Goal: Task Accomplishment & Management: Complete application form

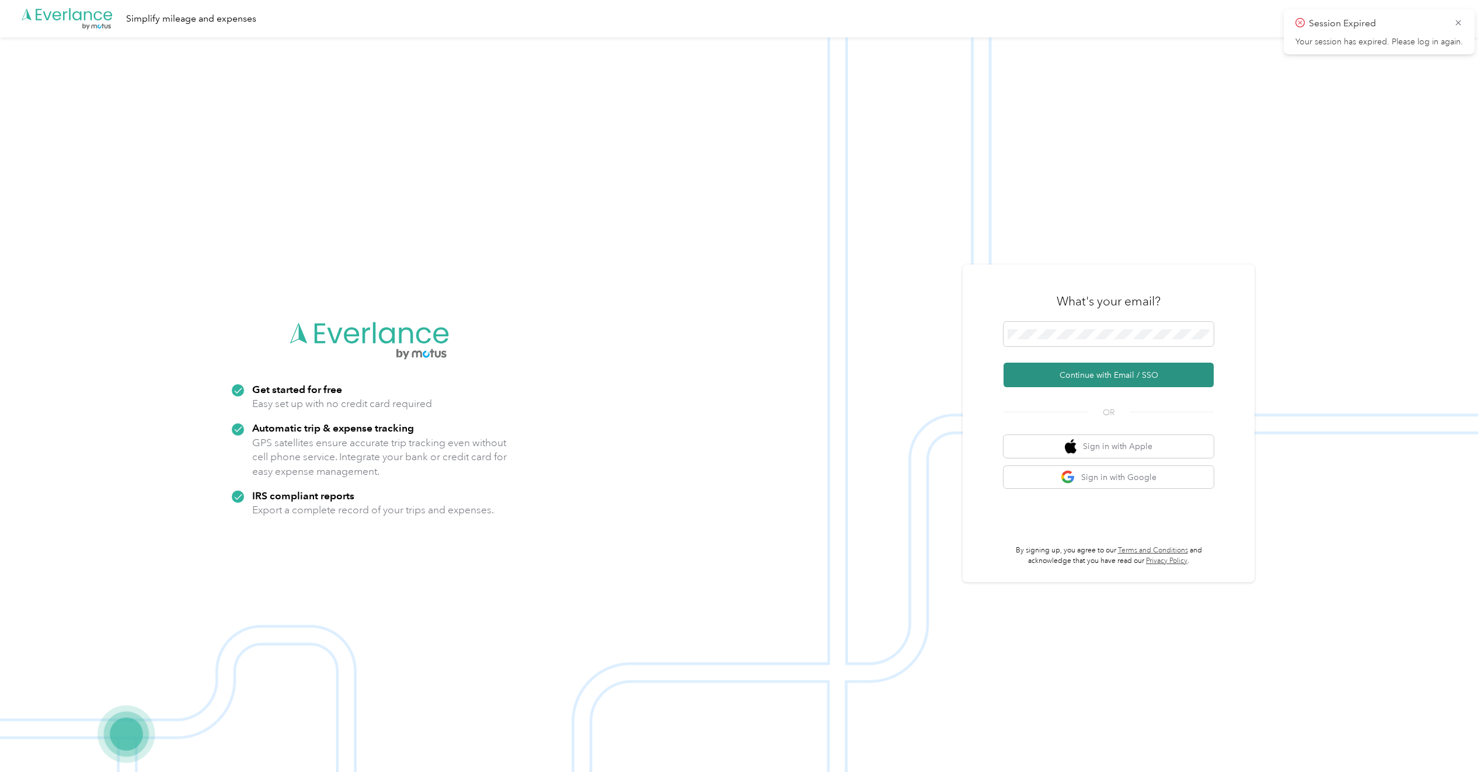
click at [1112, 374] on button "Continue with Email / SSO" at bounding box center [1109, 375] width 210 height 25
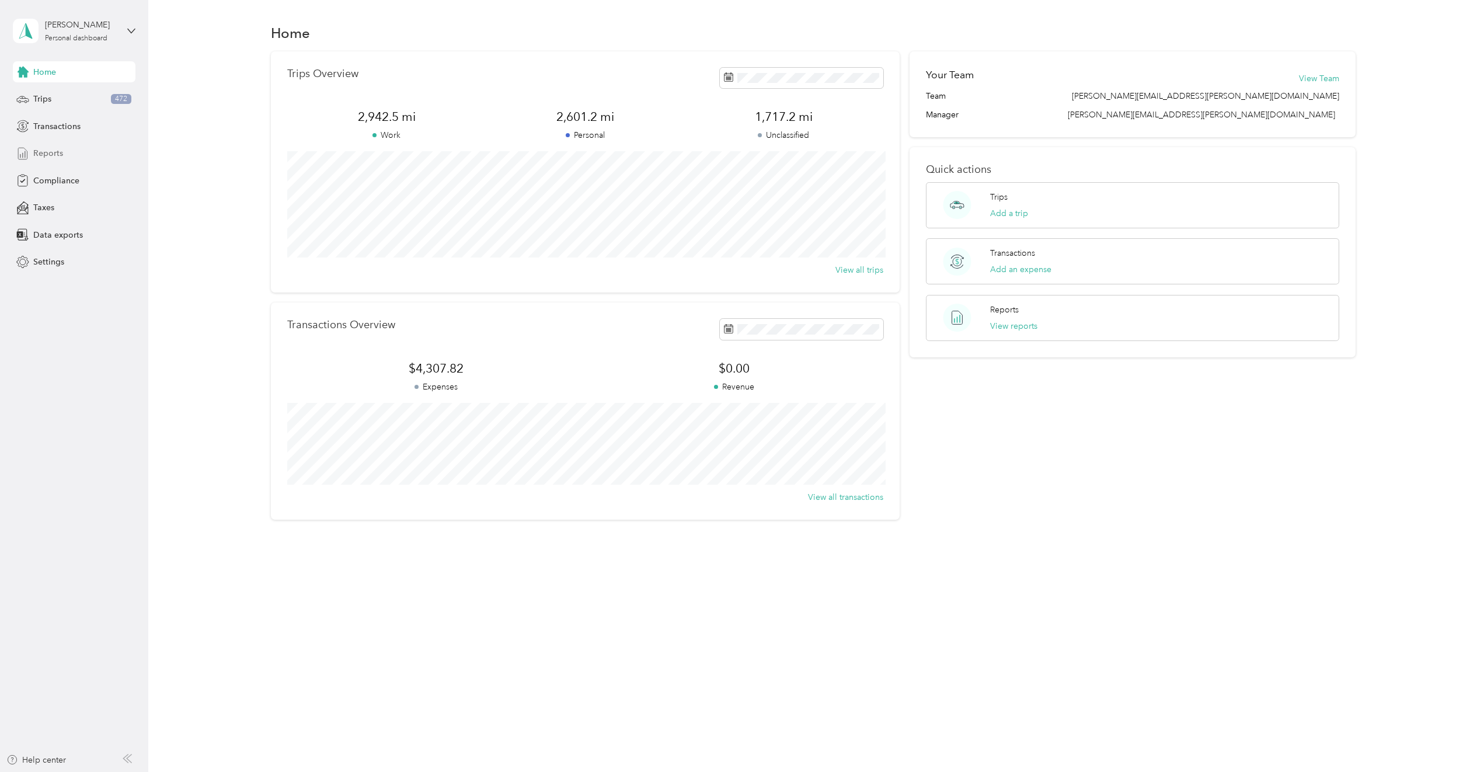
click at [79, 156] on div "Reports" at bounding box center [74, 153] width 123 height 21
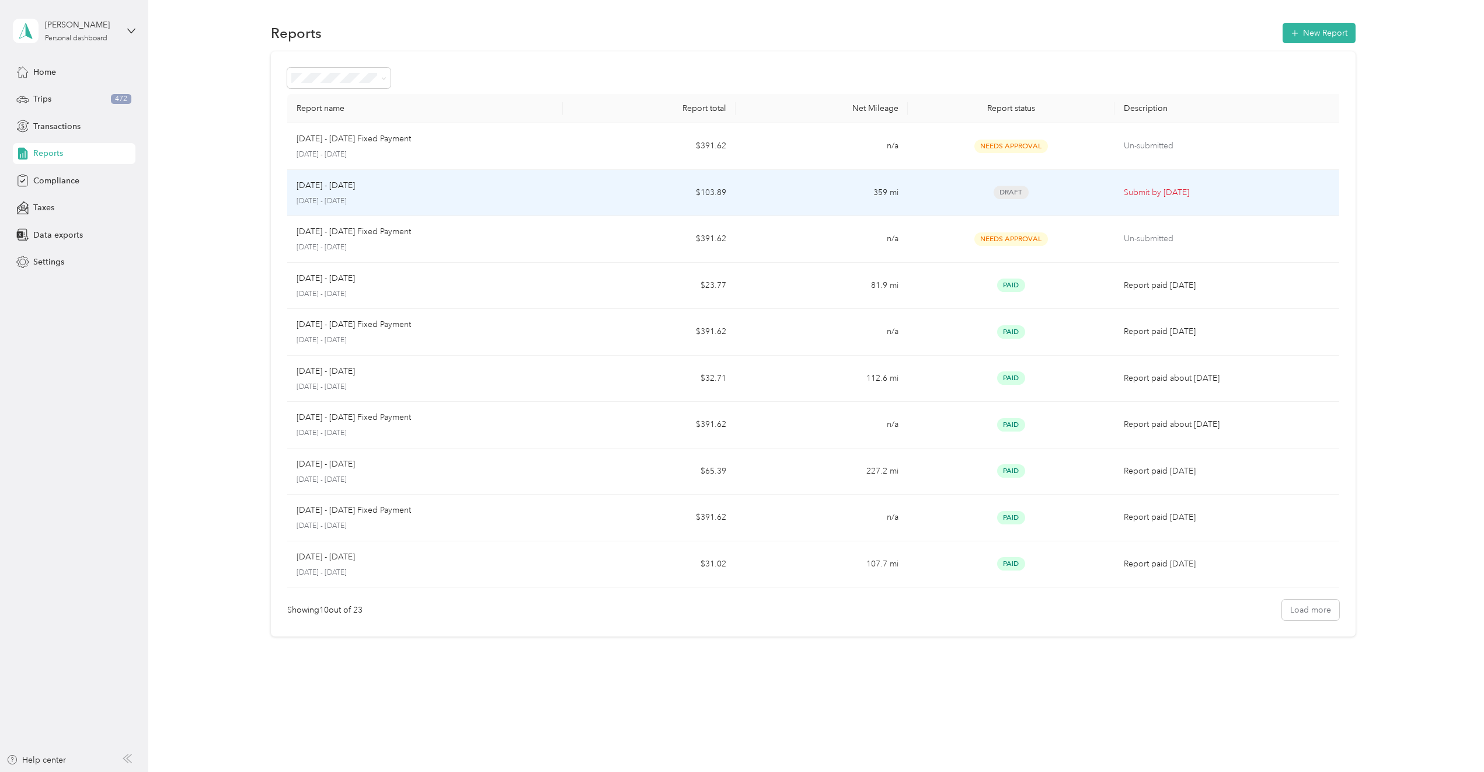
click at [381, 199] on p "[DATE] - [DATE]" at bounding box center [425, 201] width 257 height 11
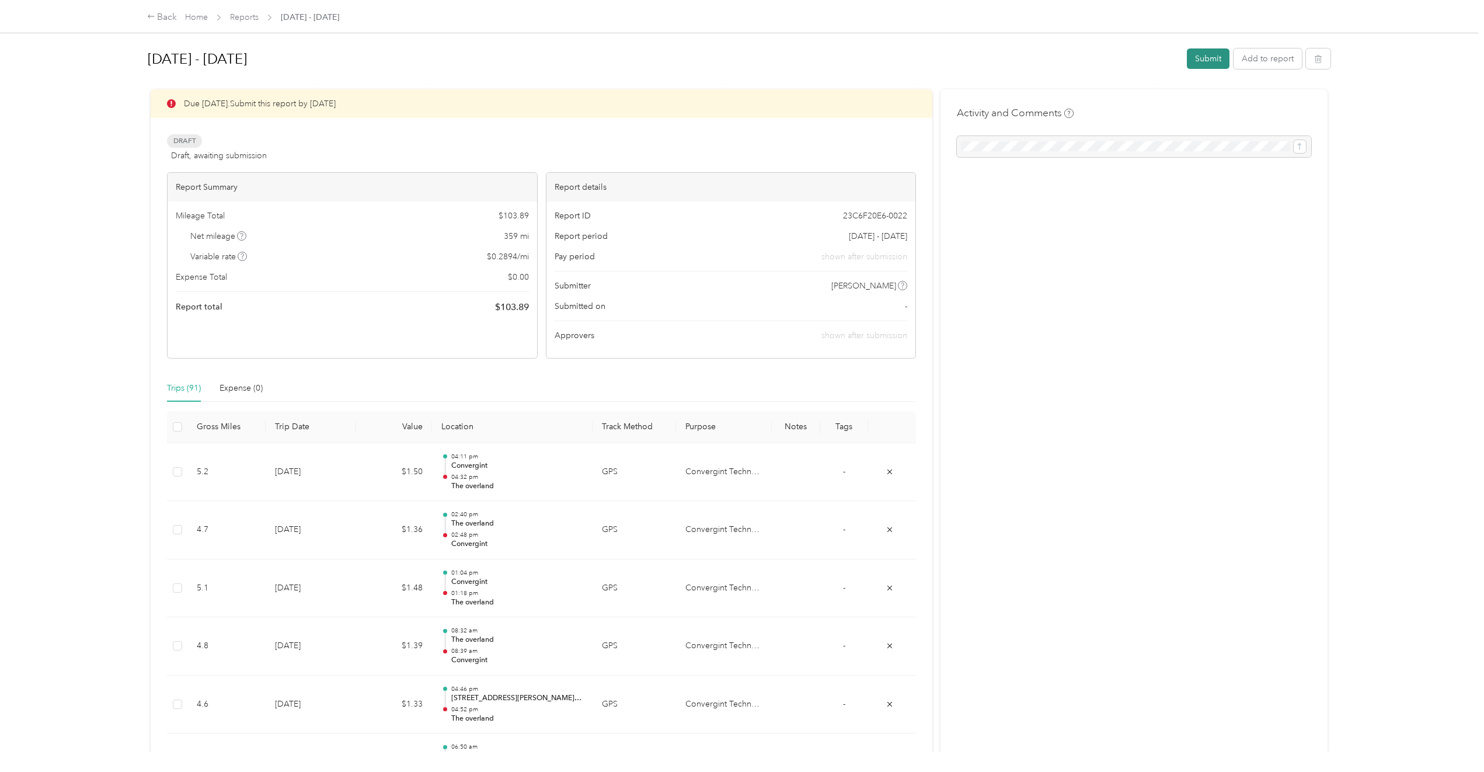
click at [1206, 63] on button "Submit" at bounding box center [1208, 58] width 43 height 20
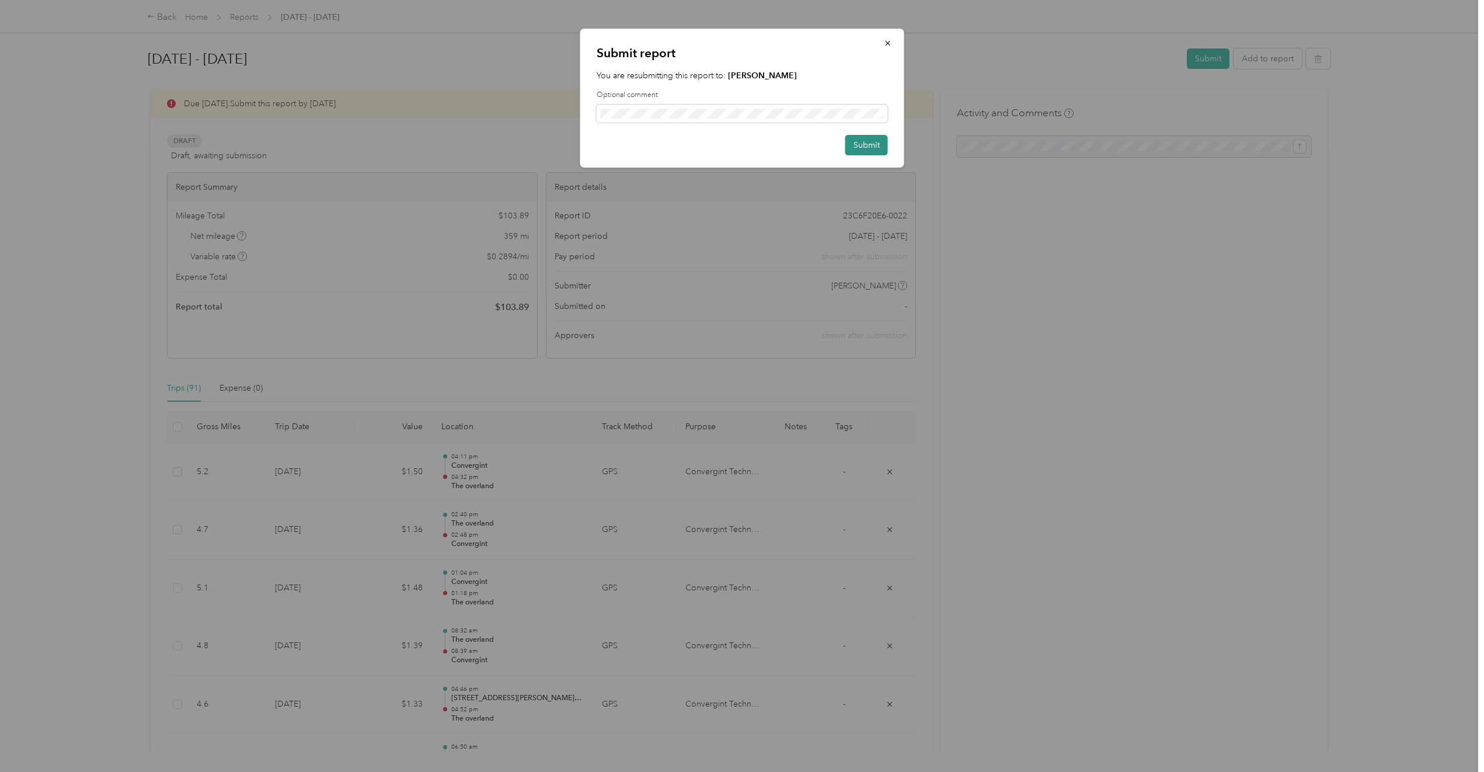
click at [860, 148] on button "Submit" at bounding box center [866, 145] width 43 height 20
